Goal: Task Accomplishment & Management: Manage account settings

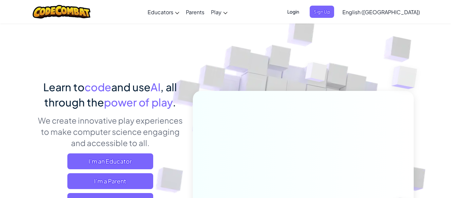
click at [303, 12] on span "Login" at bounding box center [293, 12] width 20 height 12
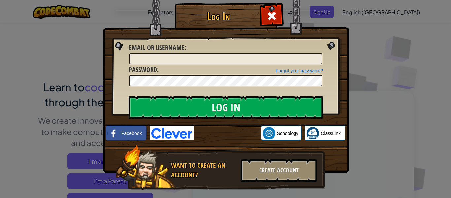
click at [237, 64] on div at bounding box center [226, 58] width 194 height 13
click at [237, 63] on input "Email or Username :" at bounding box center [225, 58] width 193 height 11
click at [136, 58] on input "[PERSON_NAME].[PERSON_NAME]" at bounding box center [225, 58] width 193 height 11
click at [169, 59] on input "[PERSON_NAME].[PERSON_NAME]" at bounding box center [225, 58] width 193 height 11
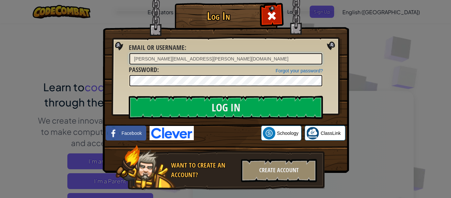
type input "[PERSON_NAME][EMAIL_ADDRESS][PERSON_NAME][DOMAIN_NAME]"
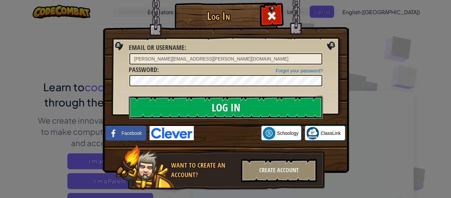
click at [228, 102] on input "Log In" at bounding box center [226, 107] width 194 height 23
